Goal: Task Accomplishment & Management: Manage account settings

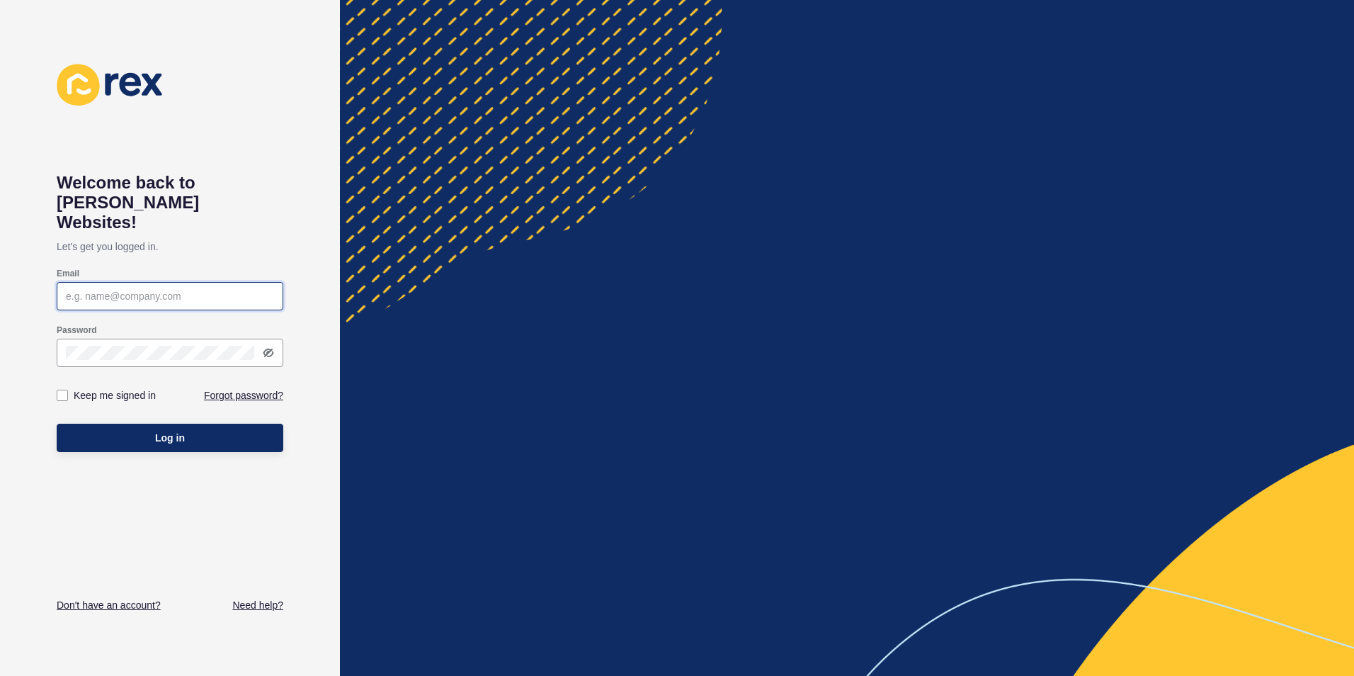
click at [232, 289] on input "Email" at bounding box center [170, 296] width 208 height 14
paste input "[EMAIL_ADDRESS][PERSON_NAME][DOMAIN_NAME]"
type input "[EMAIL_ADDRESS][PERSON_NAME][DOMAIN_NAME]"
click at [161, 374] on div "Keep me signed in" at bounding box center [113, 395] width 113 height 42
click at [158, 341] on div at bounding box center [170, 353] width 227 height 28
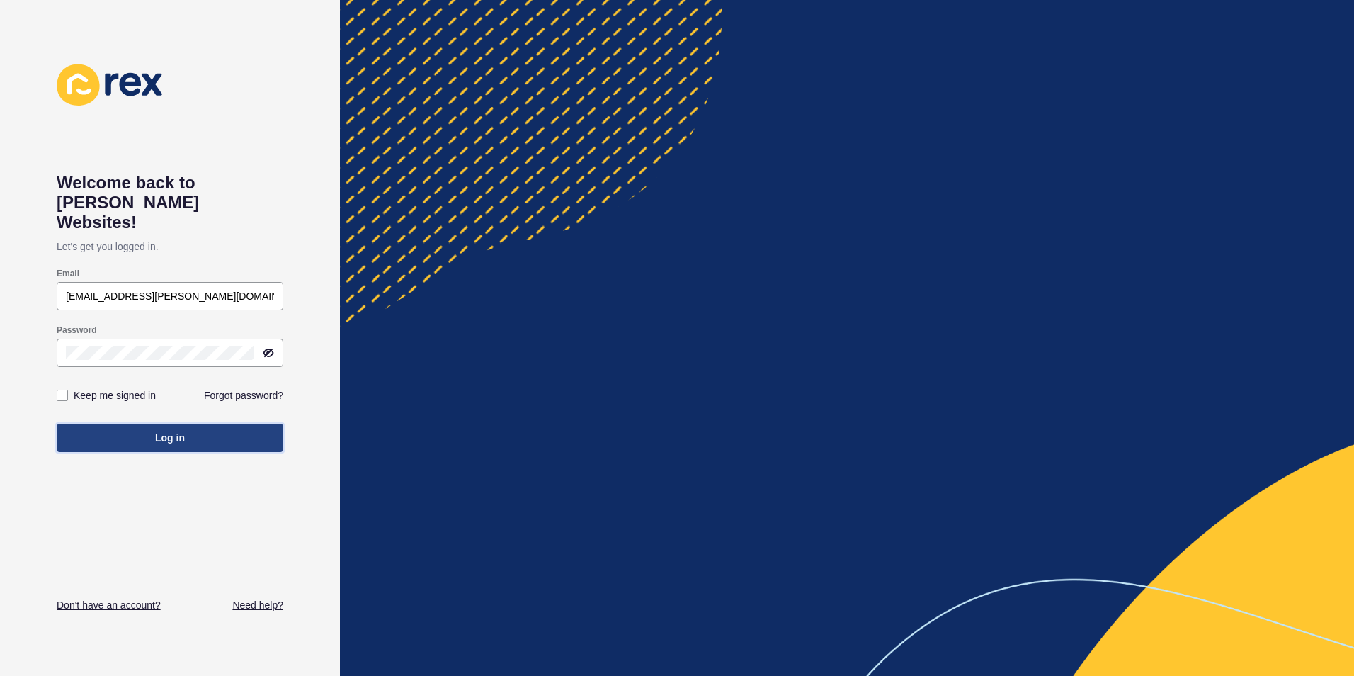
click at [140, 424] on button "Log in" at bounding box center [170, 438] width 227 height 28
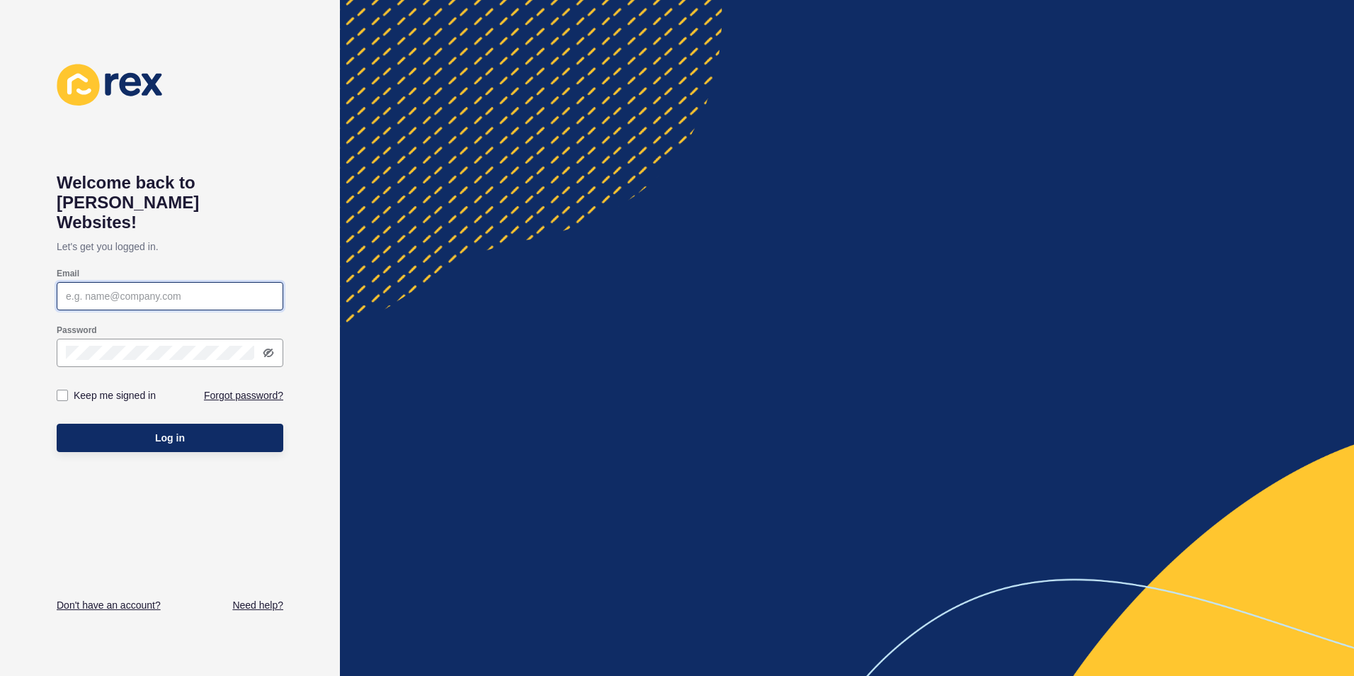
click at [125, 289] on input "Email" at bounding box center [170, 296] width 208 height 14
paste input "bree.shipley@propertycentral.com.au"
type input "[EMAIL_ADDRESS][PERSON_NAME][DOMAIN_NAME]"
click at [125, 342] on div at bounding box center [170, 353] width 227 height 28
click at [141, 433] on div "Log in" at bounding box center [170, 437] width 227 height 42
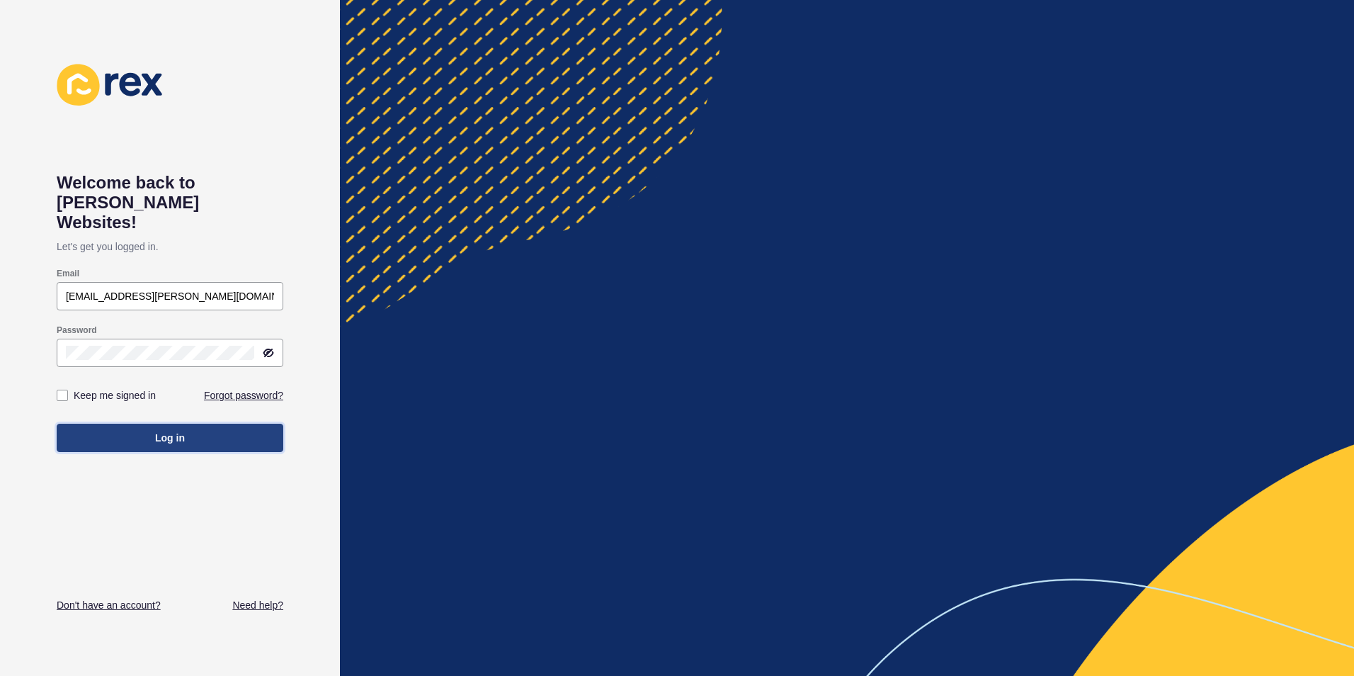
click at [132, 428] on button "Log in" at bounding box center [170, 438] width 227 height 28
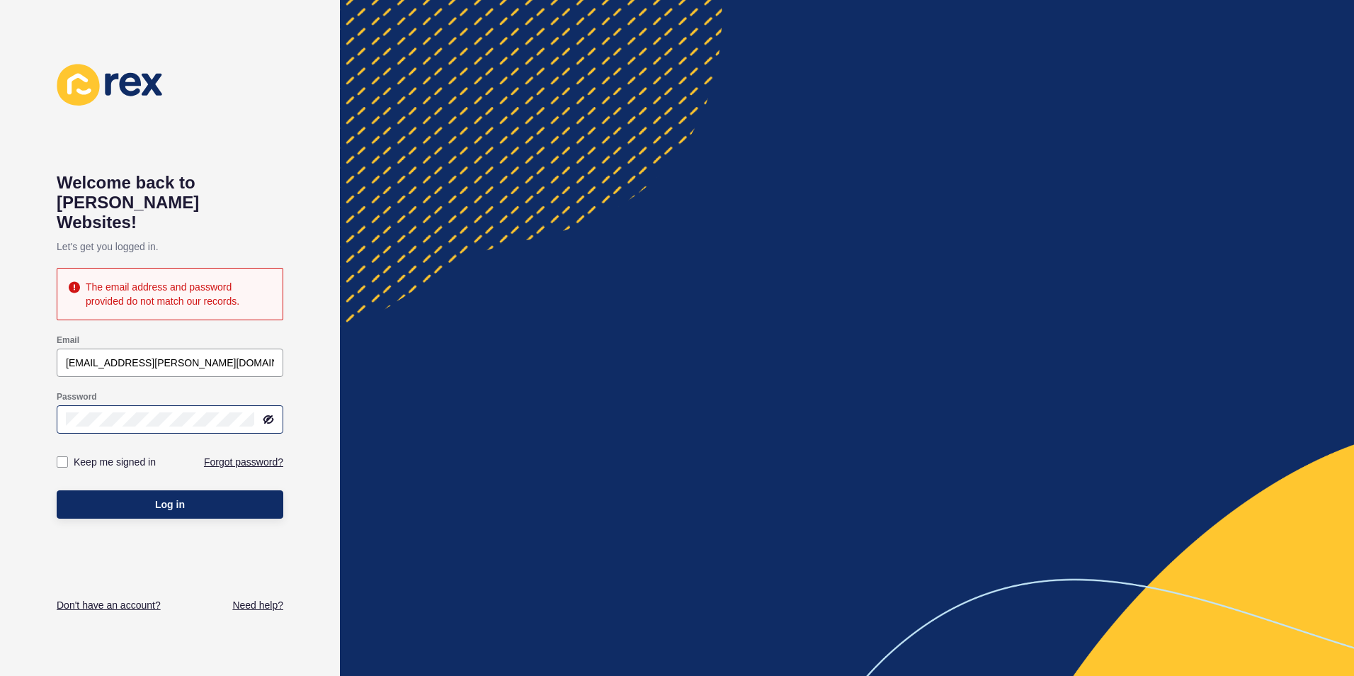
click at [265, 414] on icon at bounding box center [268, 419] width 11 height 11
click at [135, 490] on button "Log in" at bounding box center [170, 504] width 227 height 28
click at [0, 392] on html "Welcome back to Rex Websites! Let's get you logged in. The email address and pa…" at bounding box center [677, 338] width 1354 height 676
click at [226, 492] on button "Log in" at bounding box center [170, 504] width 227 height 28
click at [70, 407] on div at bounding box center [170, 419] width 227 height 28
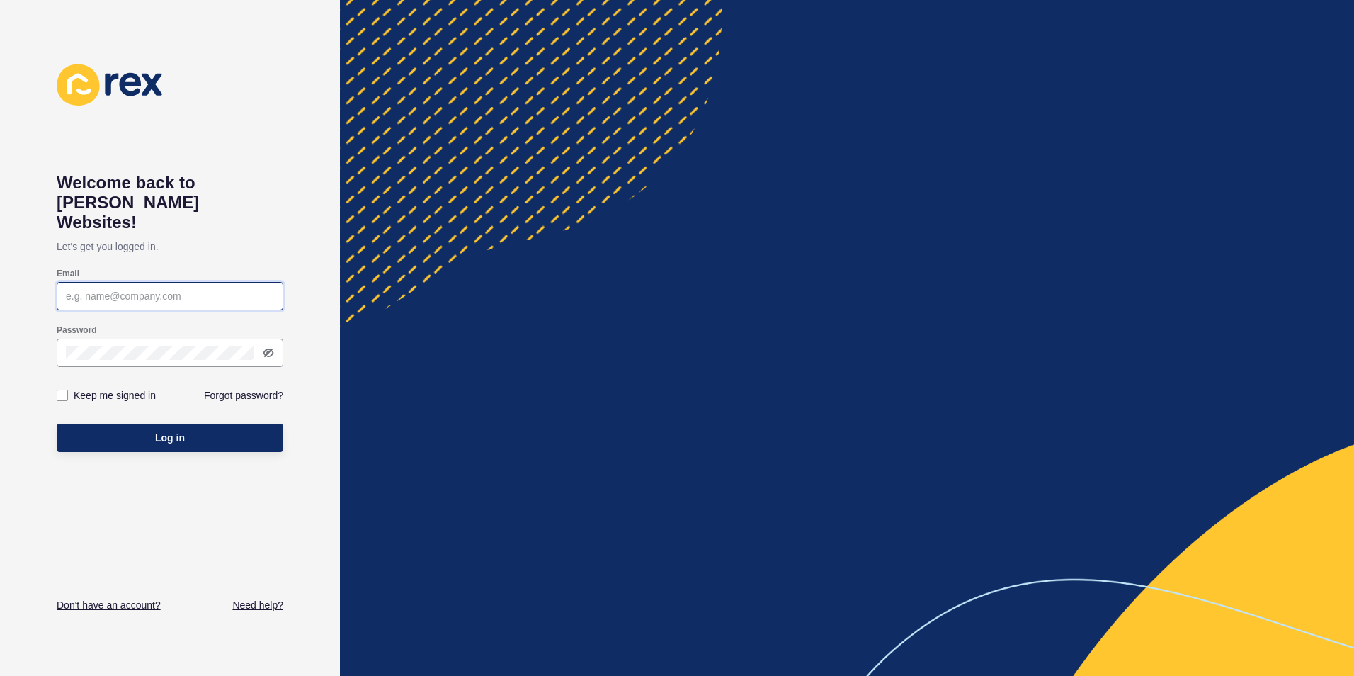
click at [108, 289] on input "Email" at bounding box center [170, 296] width 208 height 14
paste input "bree.shipley@propertycentral.com.au"
type input "bree.shipley@propertycentral.com.au"
click at [120, 349] on div "Password" at bounding box center [170, 345] width 227 height 57
click at [269, 347] on icon at bounding box center [268, 352] width 11 height 11
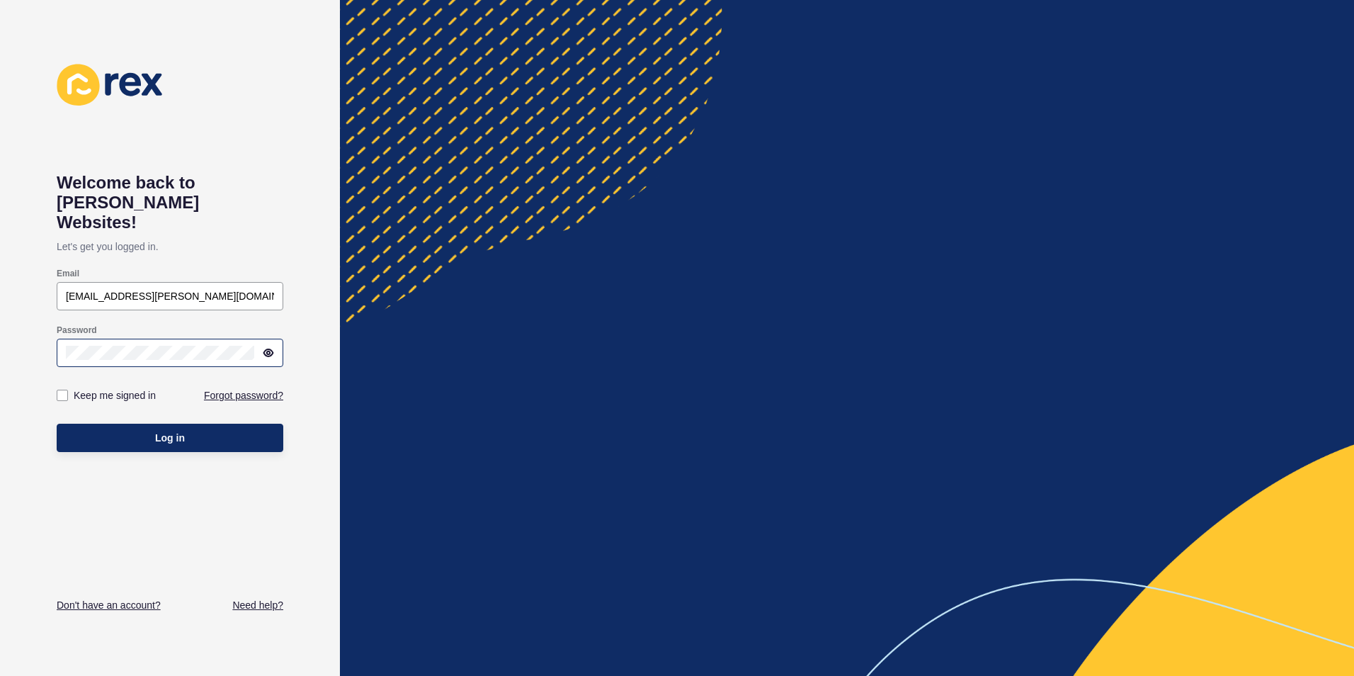
click at [269, 351] on icon at bounding box center [268, 352] width 3 height 3
click at [215, 424] on button "Log in" at bounding box center [170, 438] width 227 height 28
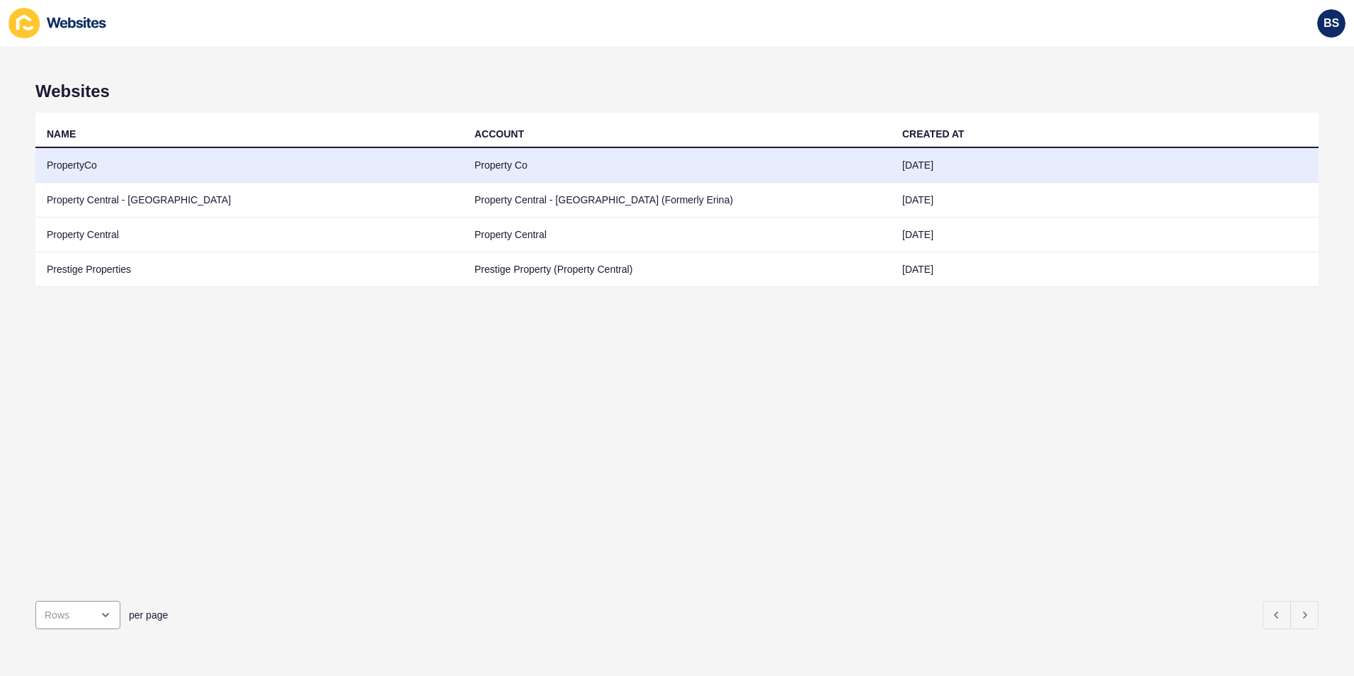
click at [96, 166] on td "PropertyCo" at bounding box center [249, 165] width 428 height 35
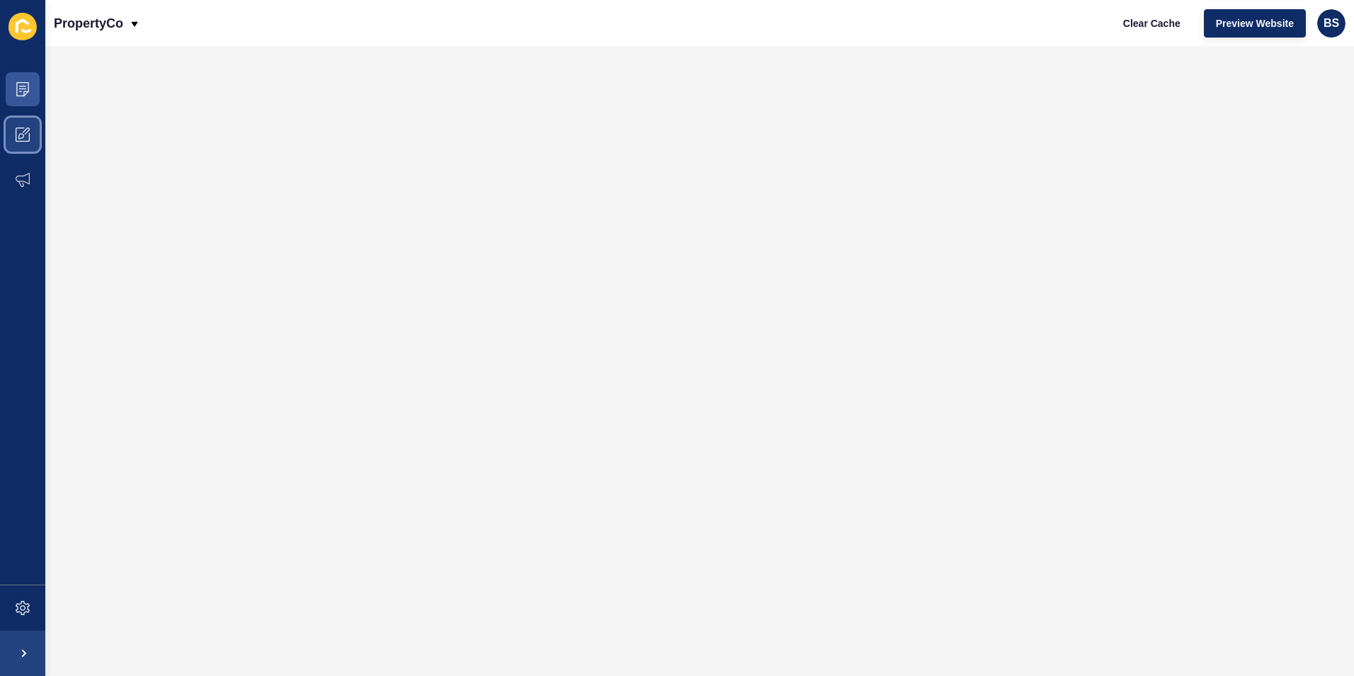
click at [16, 140] on icon at bounding box center [23, 134] width 14 height 14
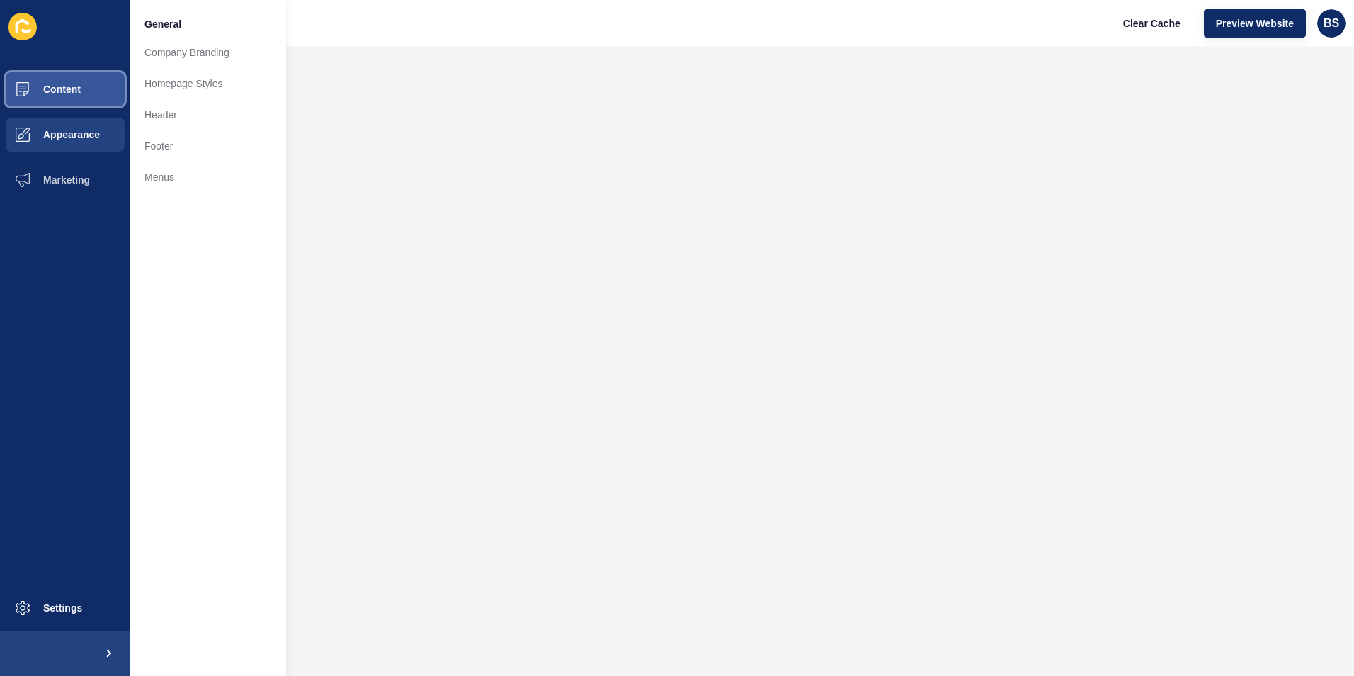
click at [35, 90] on span "Content" at bounding box center [39, 89] width 83 height 11
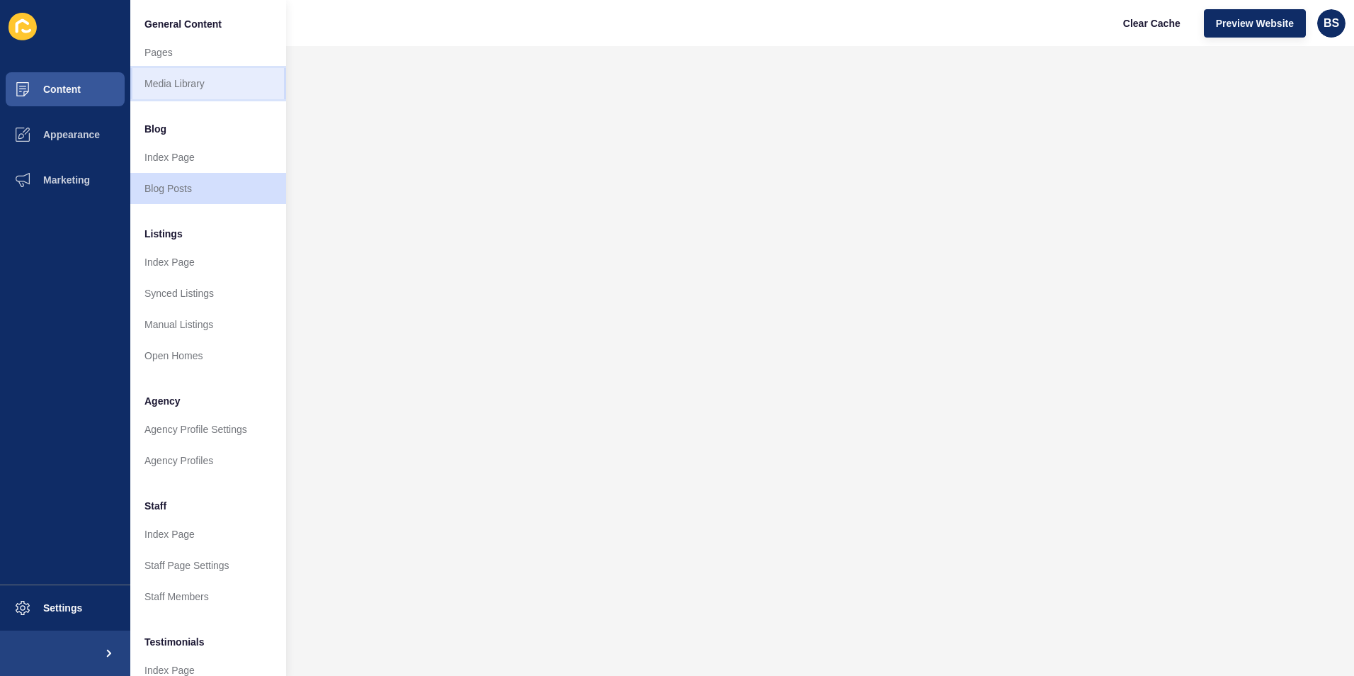
click at [208, 74] on link "Media Library" at bounding box center [208, 83] width 156 height 31
